Goal: Navigation & Orientation: Find specific page/section

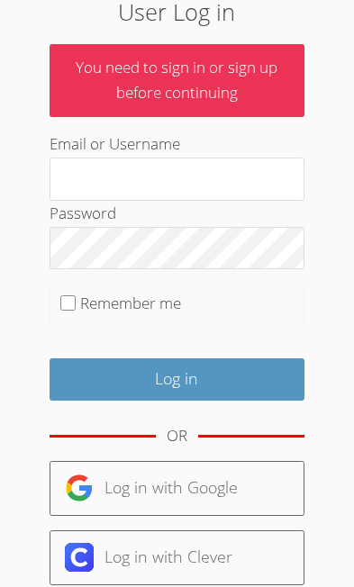
scroll to position [86, 0]
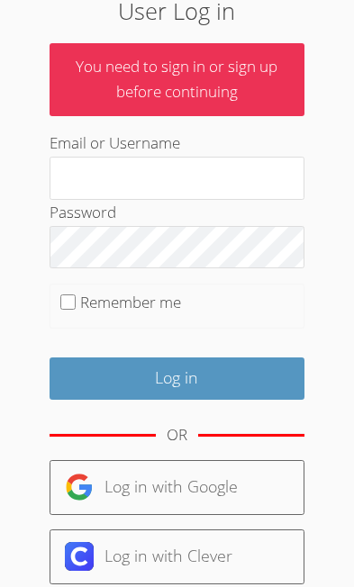
click at [74, 490] on img at bounding box center [79, 487] width 29 height 29
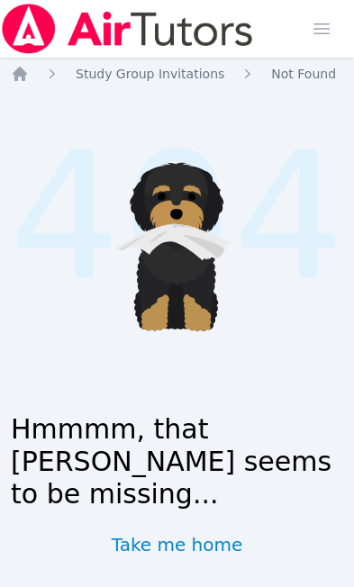
click at [151, 532] on link "Take me home" at bounding box center [177, 544] width 131 height 25
